Goal: Information Seeking & Learning: Learn about a topic

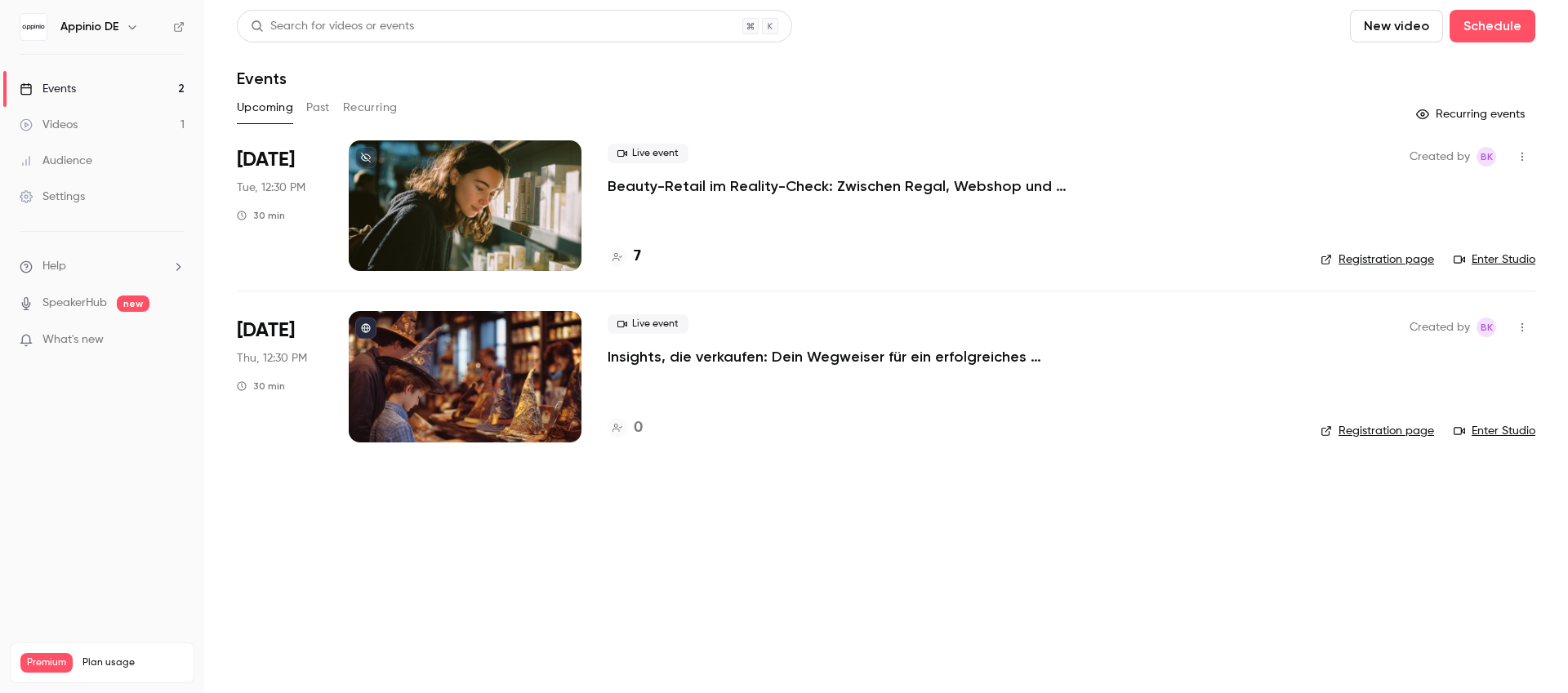
click at [770, 181] on p "Beauty-Retail im Reality-Check: Zwischen Regal, Webshop und TikTok" at bounding box center [852, 186] width 490 height 19
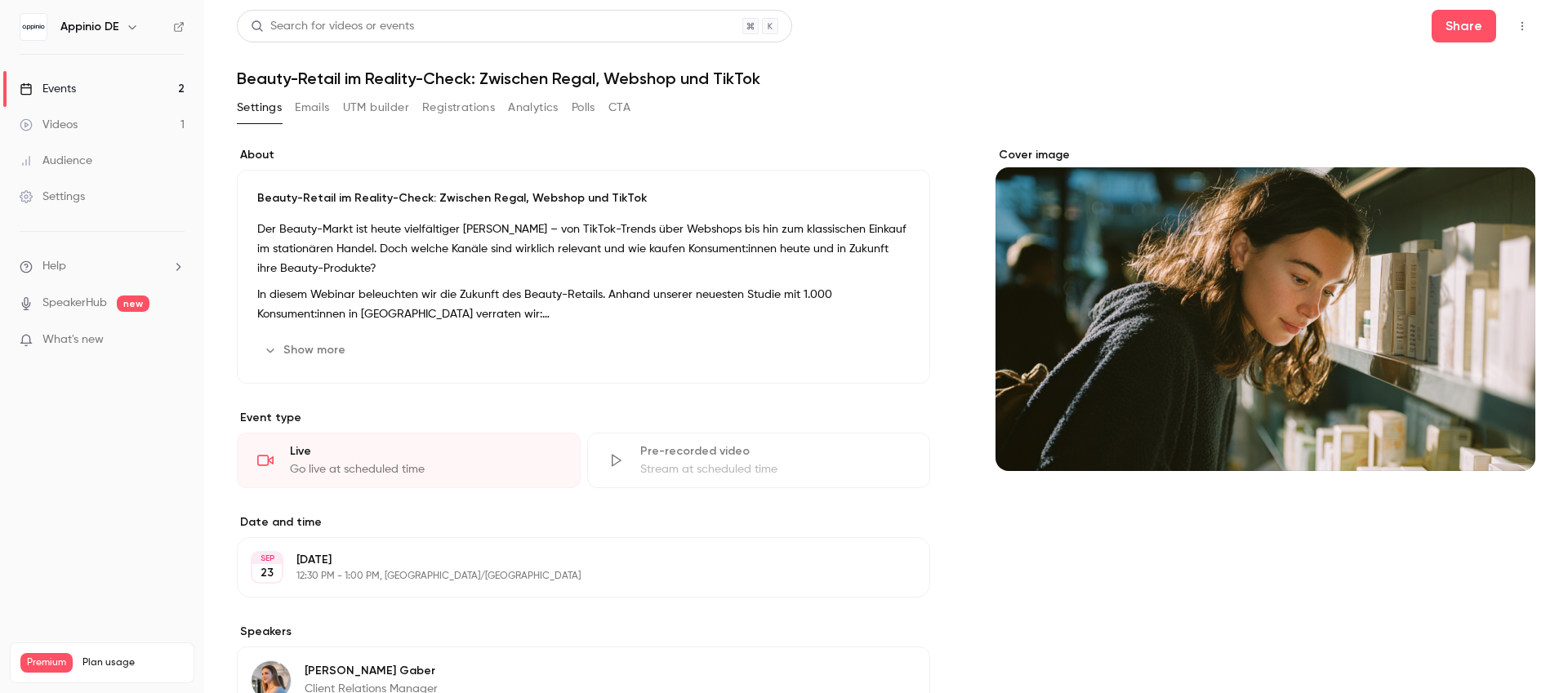
click at [466, 108] on button "Registrations" at bounding box center [458, 108] width 72 height 26
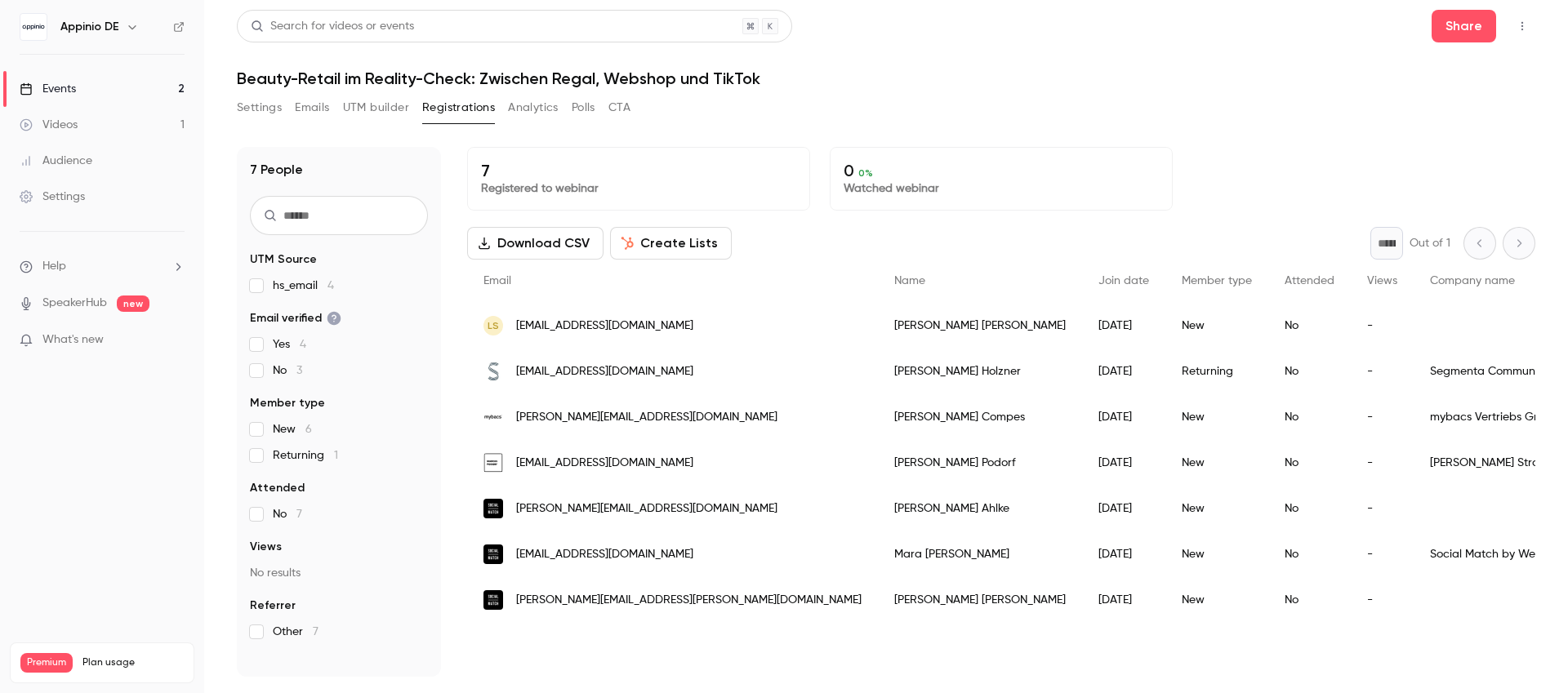
click at [55, 121] on div "Videos" at bounding box center [48, 124] width 58 height 16
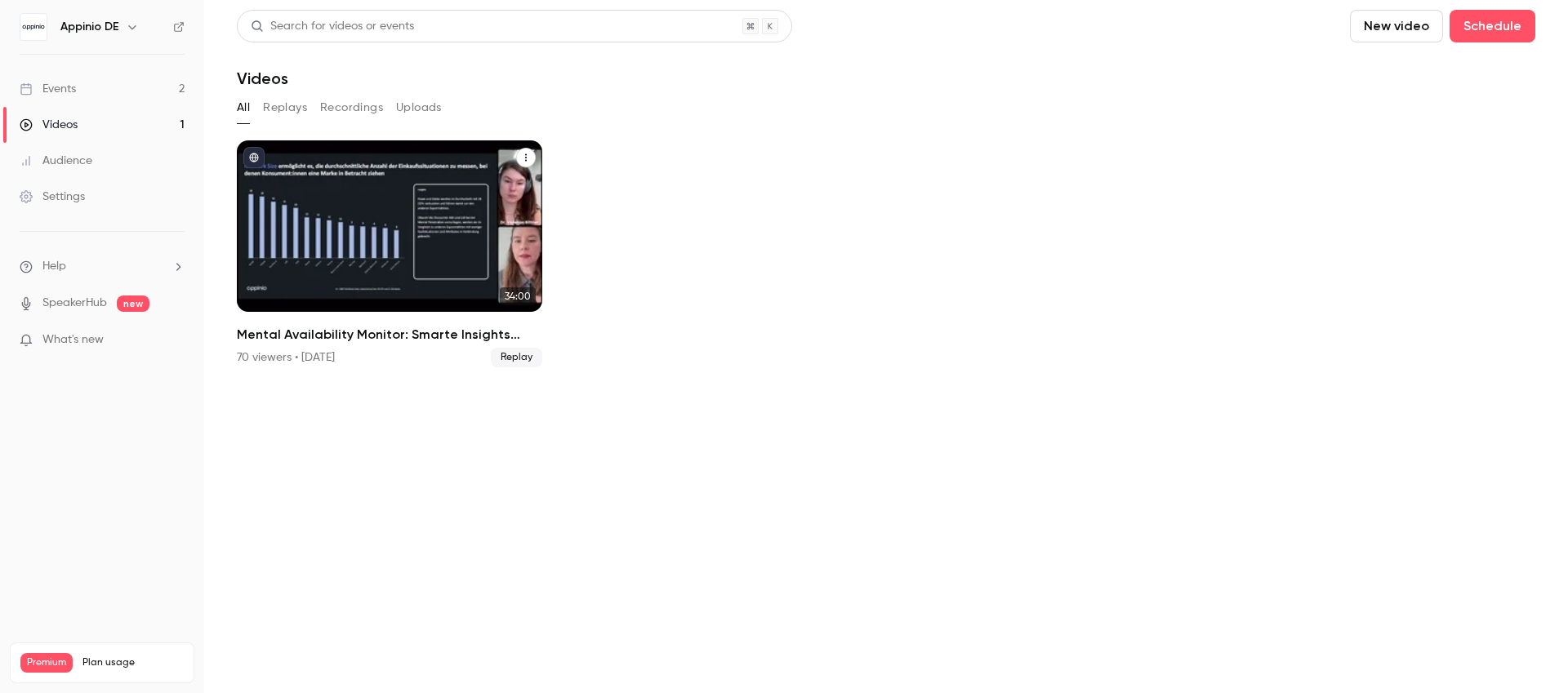
click at [457, 195] on div "Mental Availability Monitor: Smarte Insights nutzen, um deine Marke effizient z…" at bounding box center [389, 226] width 305 height 171
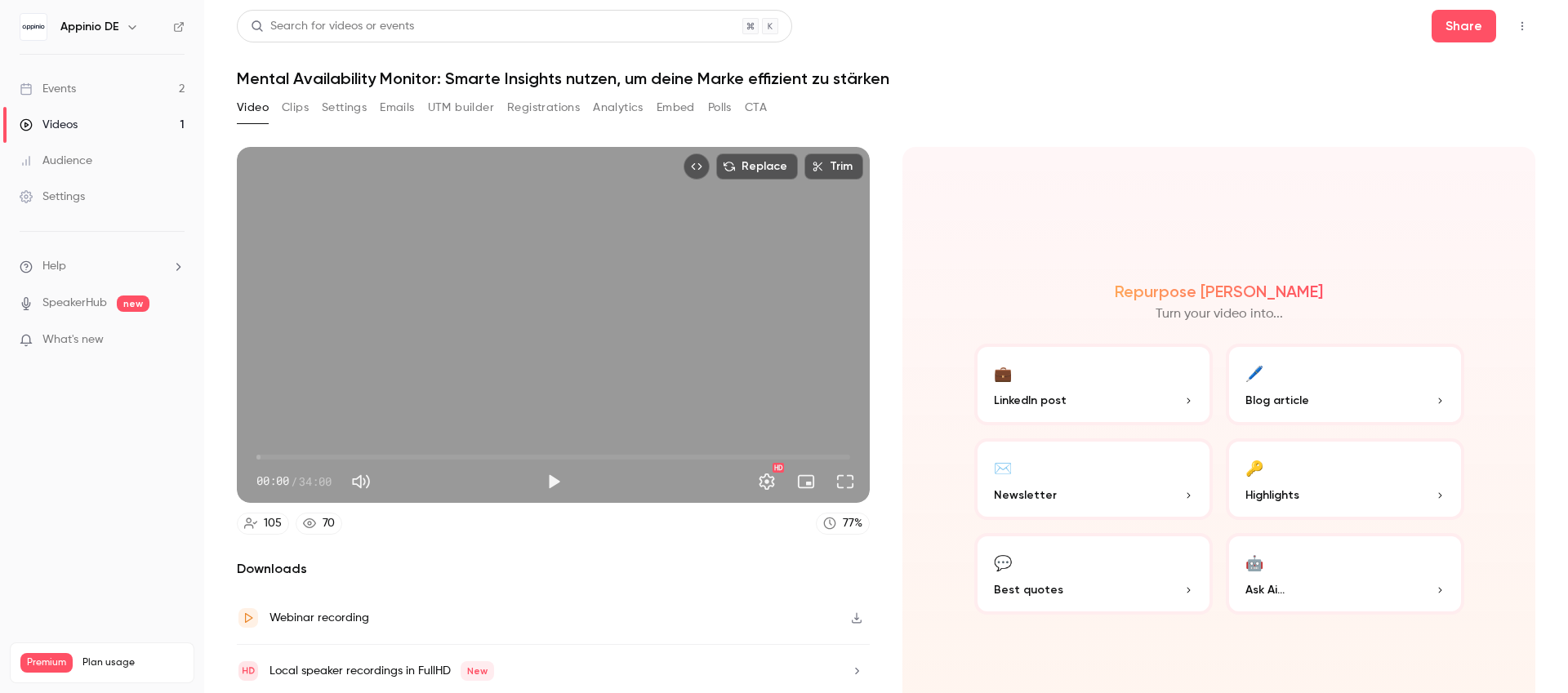
click at [533, 113] on button "Registrations" at bounding box center [544, 108] width 72 height 26
